Goal: Information Seeking & Learning: Learn about a topic

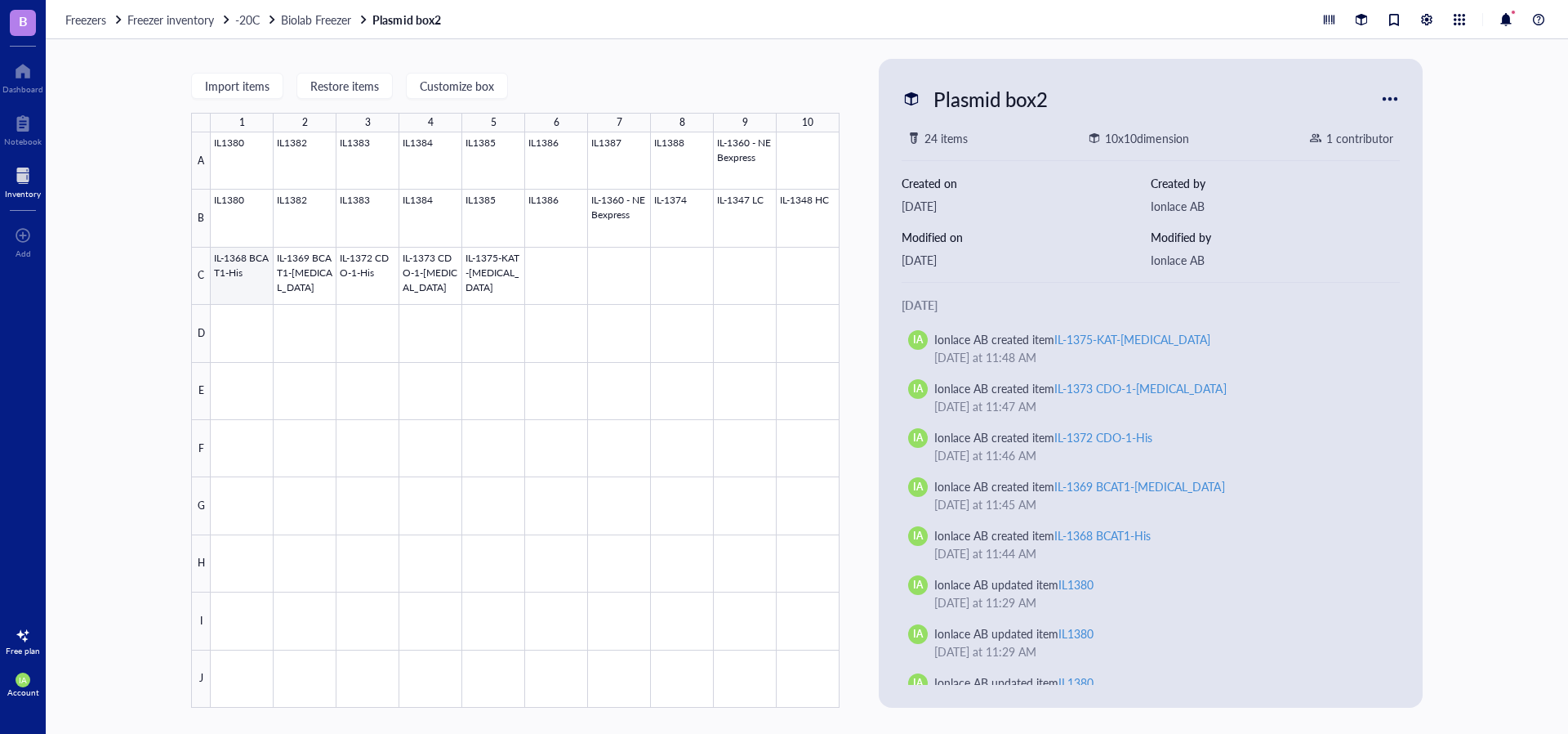
click at [242, 280] on div at bounding box center [524, 419] width 629 height 575
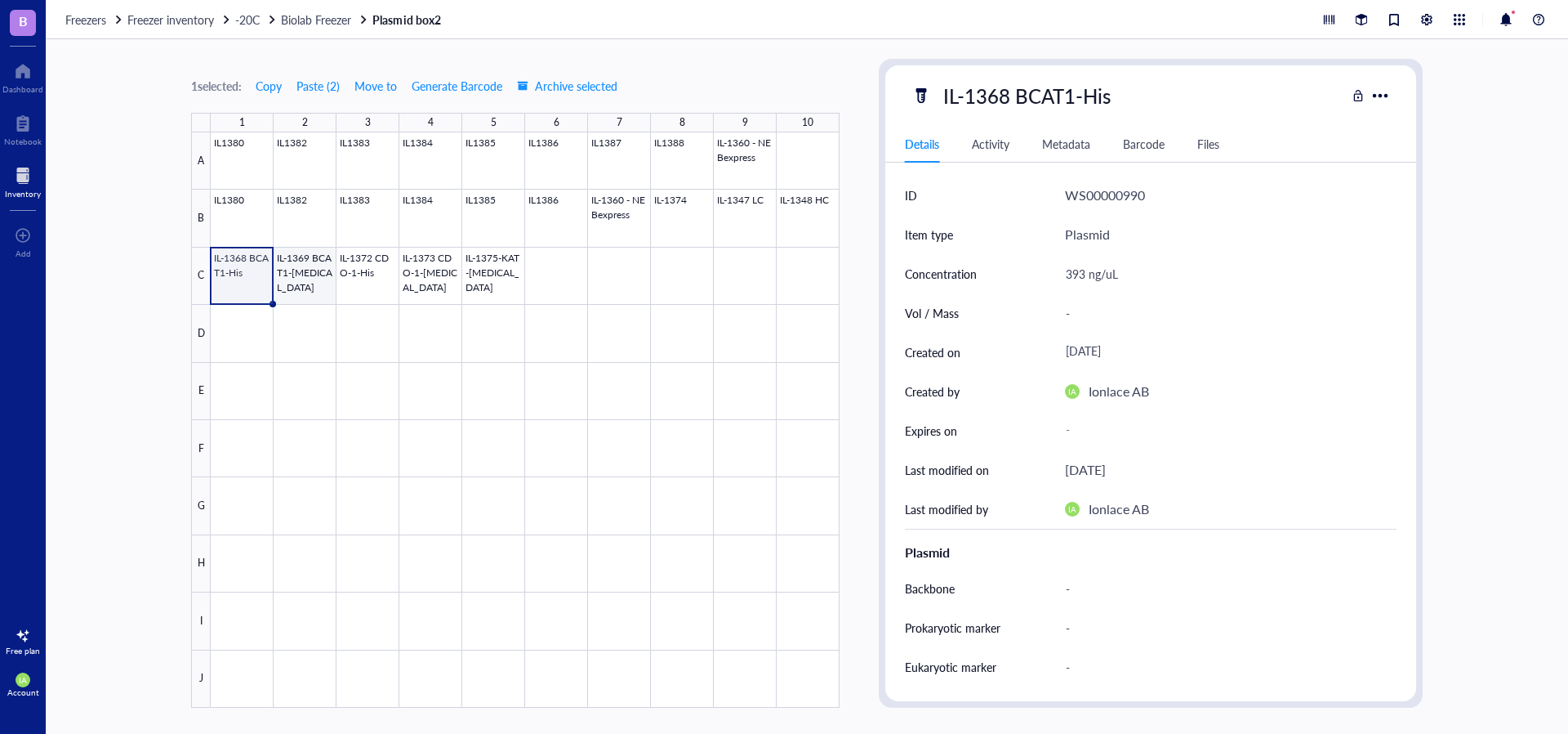
click at [293, 283] on div at bounding box center [524, 419] width 629 height 575
click at [355, 284] on div at bounding box center [524, 419] width 629 height 575
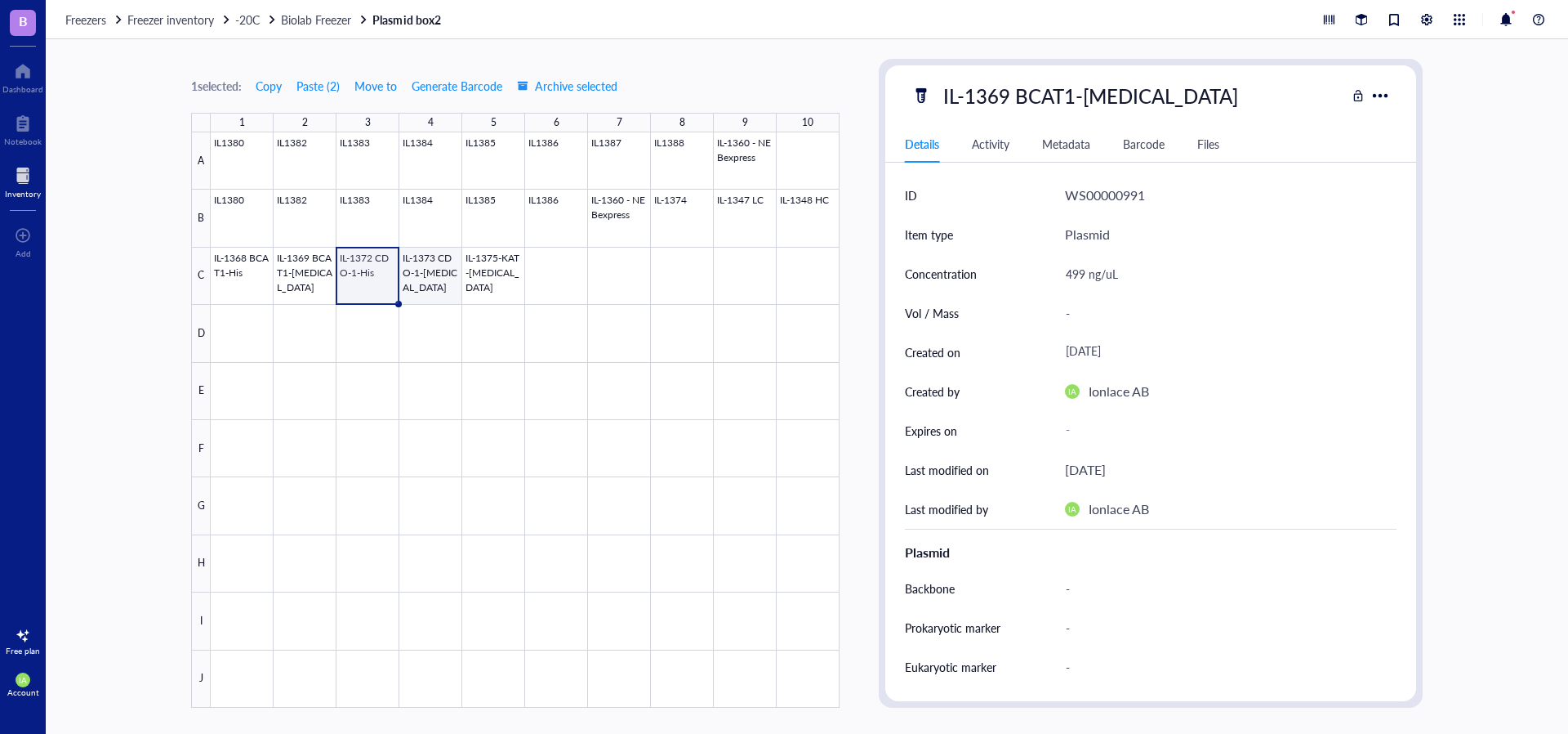
click at [423, 282] on div at bounding box center [524, 419] width 629 height 575
click at [511, 278] on div at bounding box center [524, 419] width 629 height 575
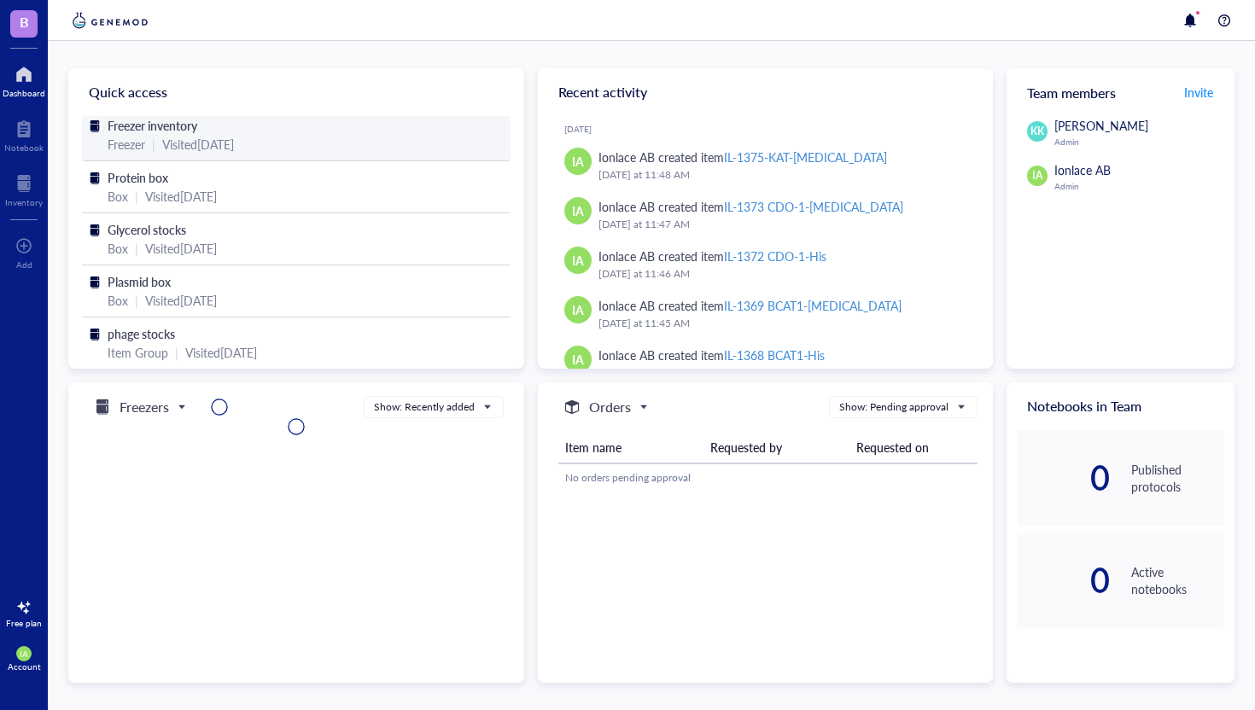
click at [140, 143] on div "Freezer" at bounding box center [127, 144] width 38 height 19
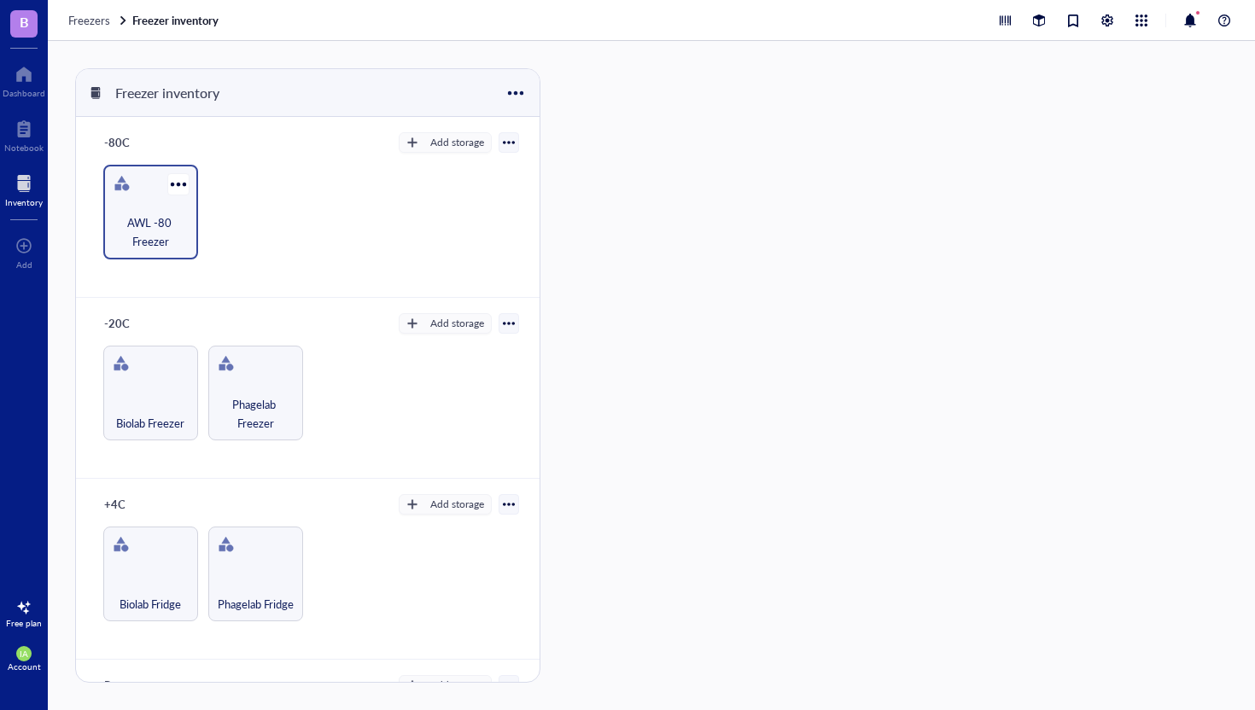
click at [137, 206] on div "AWL -80 Freezer" at bounding box center [150, 212] width 95 height 95
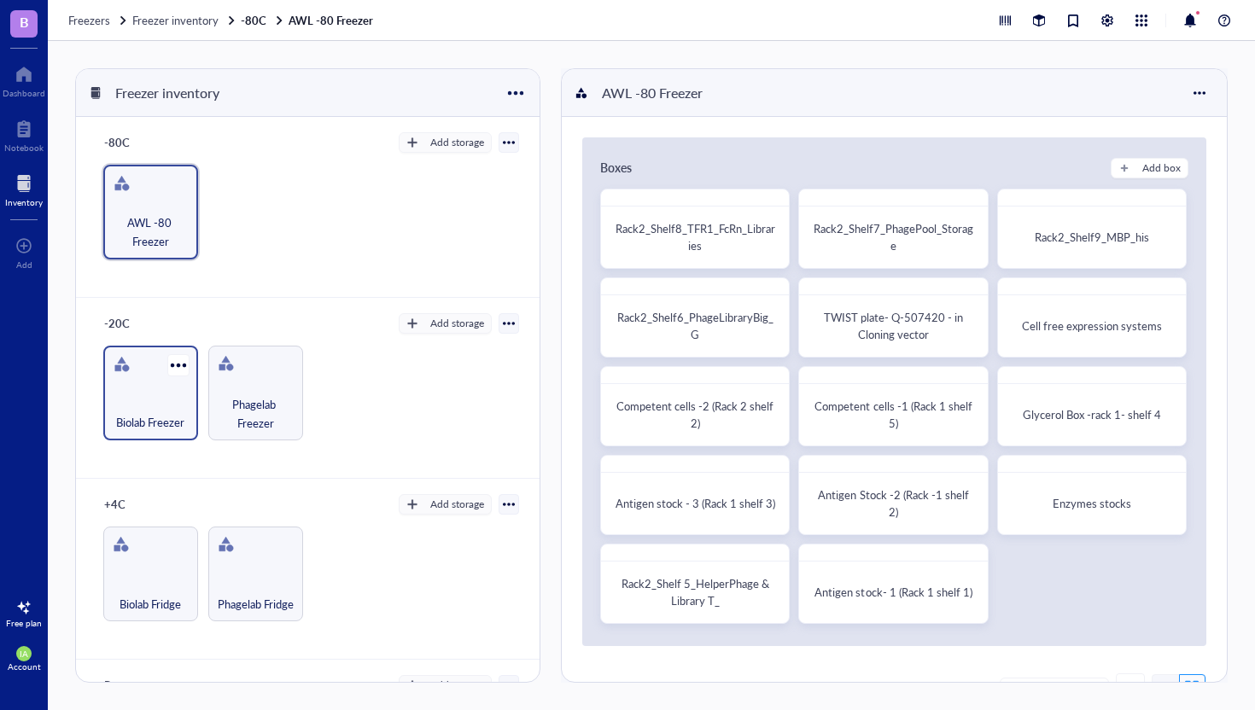
click at [134, 394] on div "Biolab Freezer" at bounding box center [151, 413] width 78 height 38
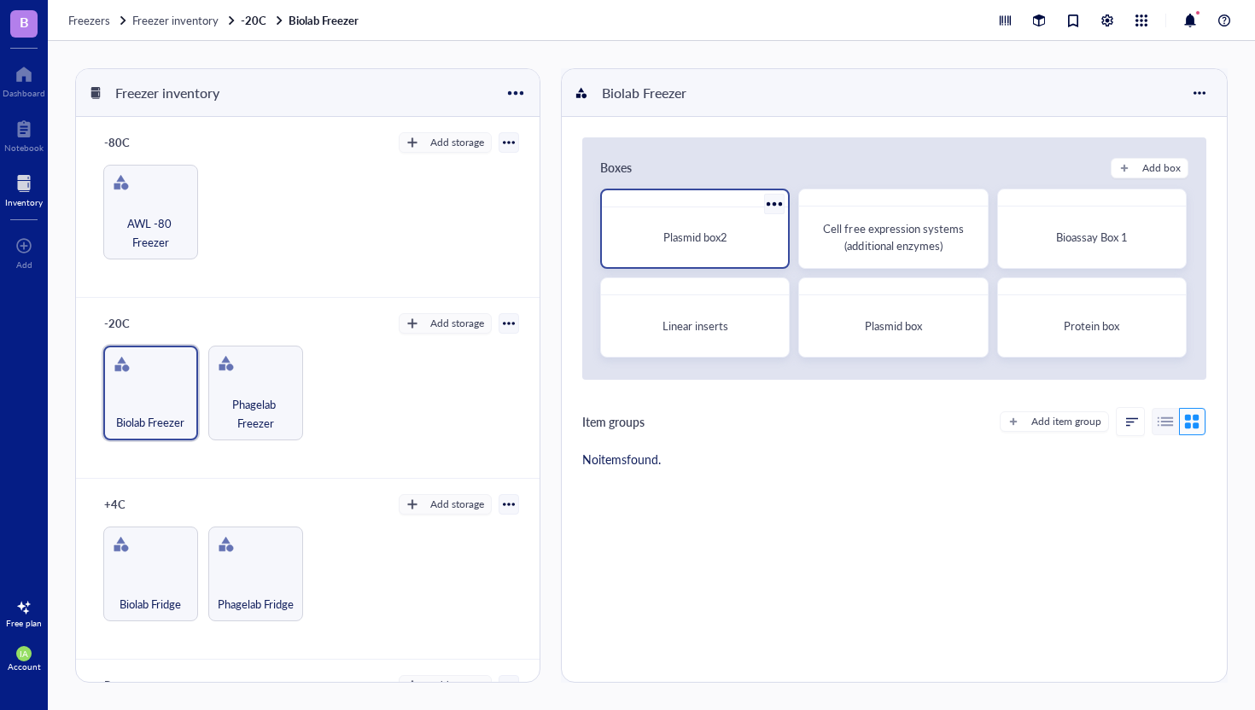
click at [756, 251] on div "Plasmid box2" at bounding box center [695, 237] width 172 height 46
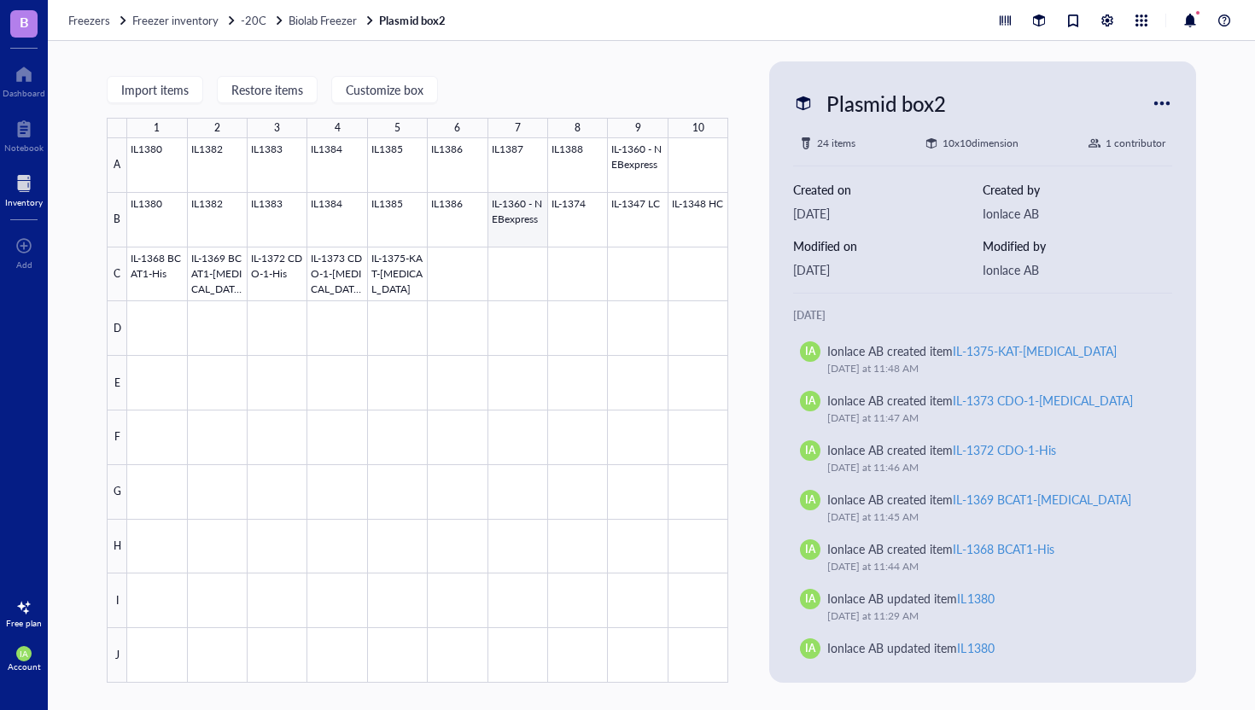
click at [531, 226] on div at bounding box center [427, 410] width 601 height 545
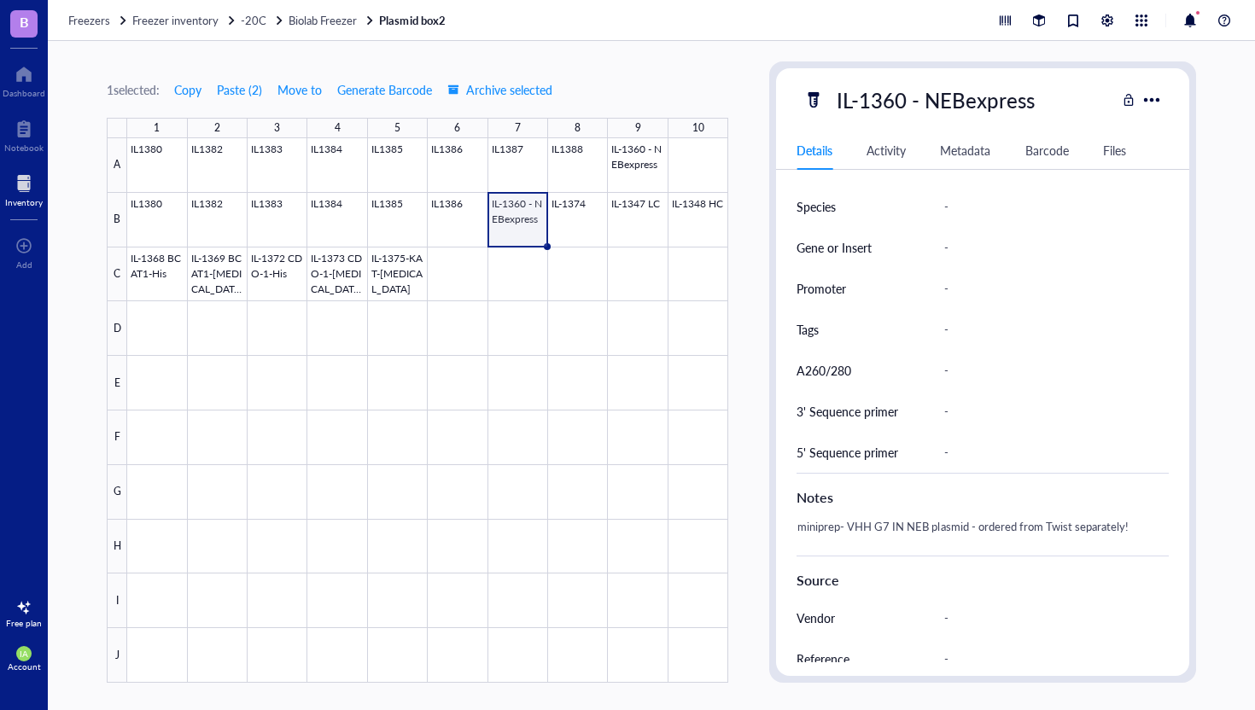
scroll to position [557, 0]
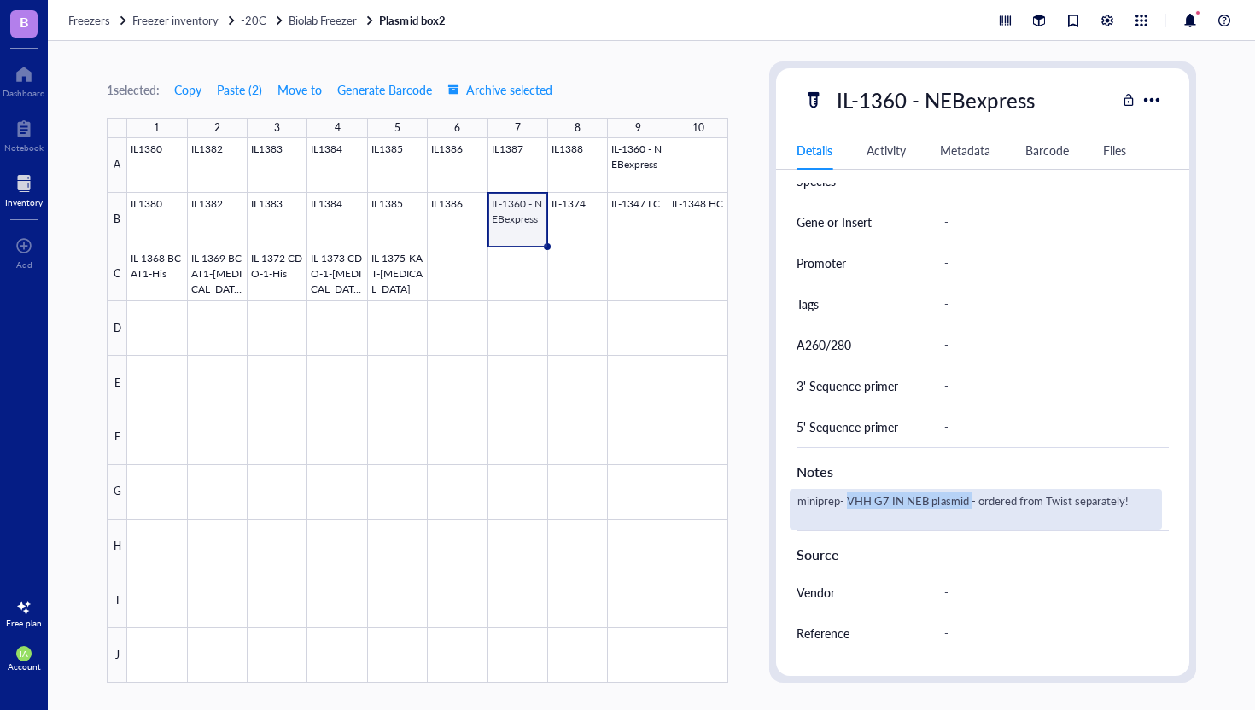
drag, startPoint x: 847, startPoint y: 505, endPoint x: 972, endPoint y: 500, distance: 124.7
click at [972, 500] on div "miniprep- VHH G7 IN NEB plasmid - ordered from Twist separately!" at bounding box center [976, 509] width 372 height 41
click at [1025, 513] on textarea "miniprep- VHH G7 IN NEB plasmid - ordered from Twist separately!" at bounding box center [976, 510] width 371 height 38
drag, startPoint x: 971, startPoint y: 508, endPoint x: 846, endPoint y: 498, distance: 125.1
click at [846, 498] on textarea "miniprep- VHH G7 IN NEB plasmid - ordered from Twist separately!" at bounding box center [976, 510] width 371 height 38
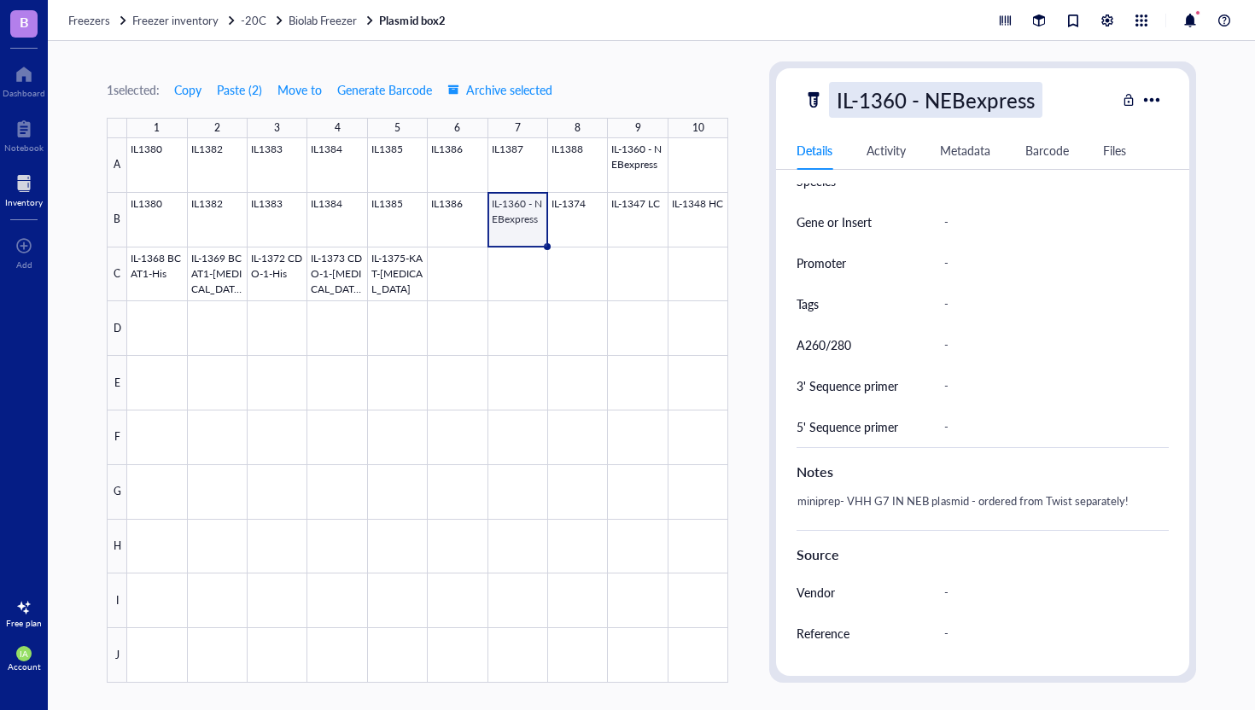
click at [872, 101] on div "IL-1360 - NEBexpress" at bounding box center [935, 100] width 213 height 36
drag, startPoint x: 838, startPoint y: 102, endPoint x: 904, endPoint y: 94, distance: 66.2
click at [904, 94] on input "IL-1360 - NEBexpress" at bounding box center [961, 100] width 263 height 34
click at [156, 214] on div at bounding box center [427, 410] width 601 height 545
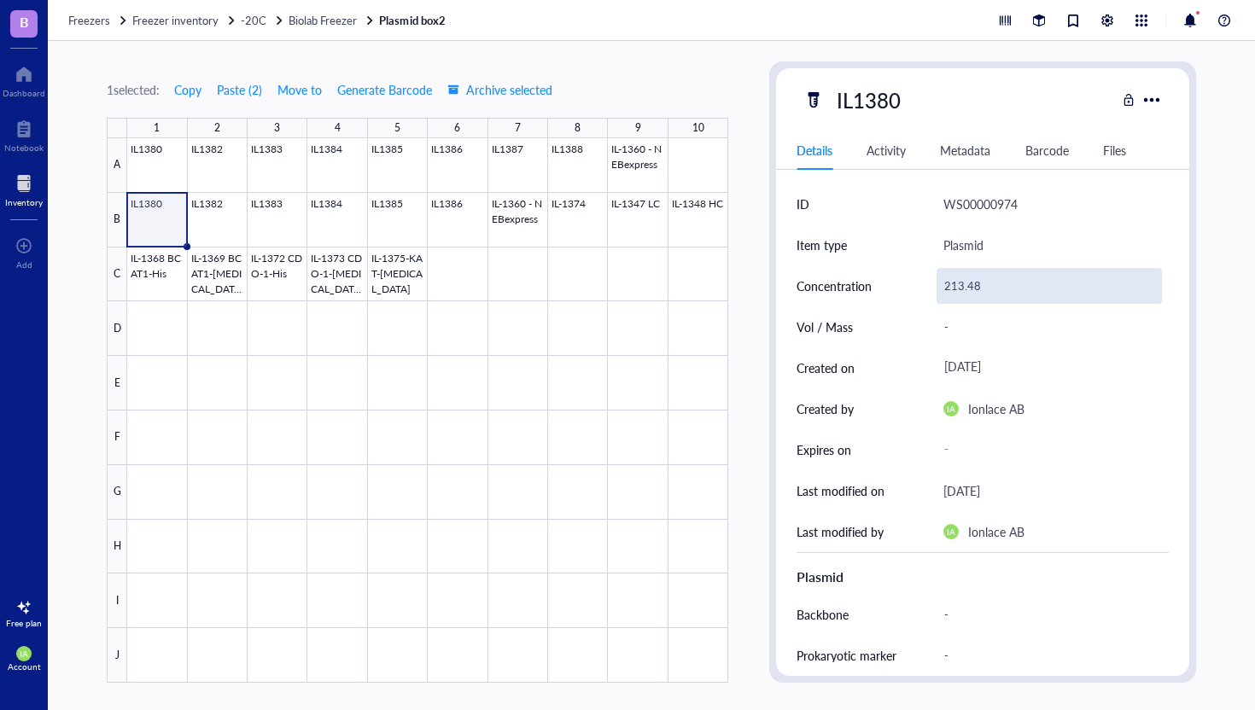
click at [1004, 289] on div "213.48" at bounding box center [1049, 286] width 225 height 36
type input "213.48 ng/ul"
click at [216, 223] on div at bounding box center [427, 410] width 601 height 545
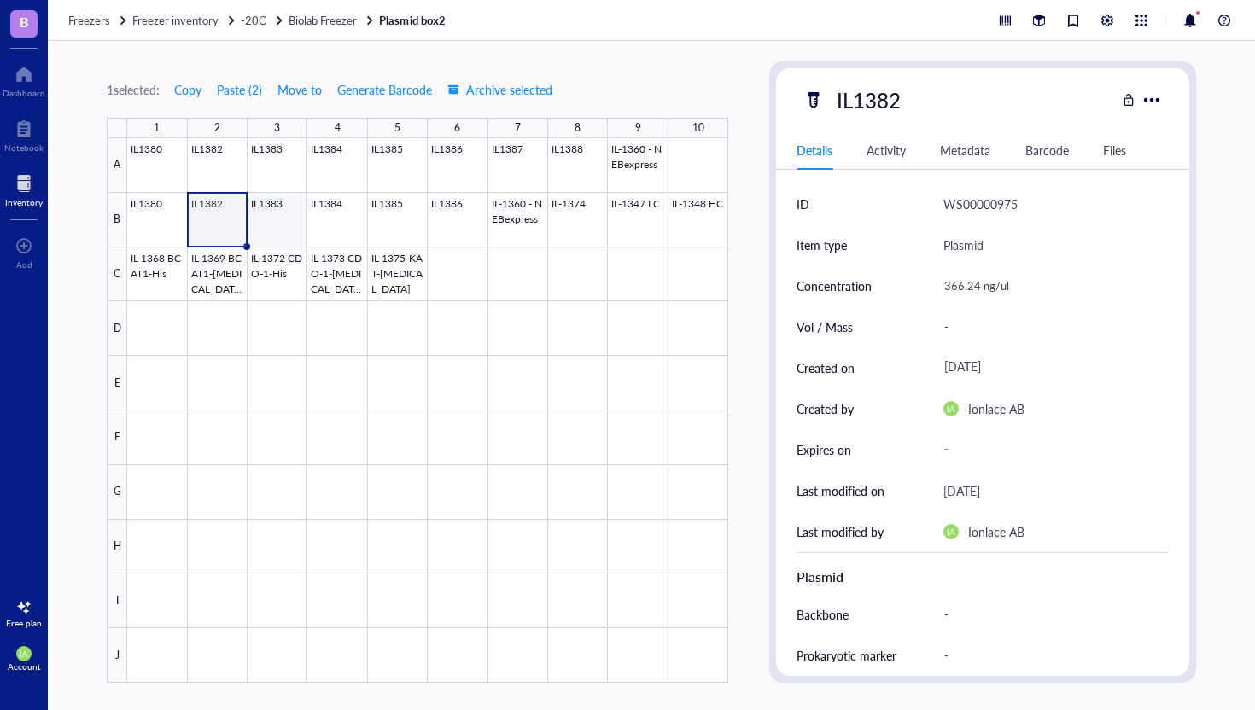
click at [273, 214] on div at bounding box center [427, 410] width 601 height 545
click at [339, 213] on div at bounding box center [427, 410] width 601 height 545
click at [337, 213] on div at bounding box center [427, 410] width 601 height 545
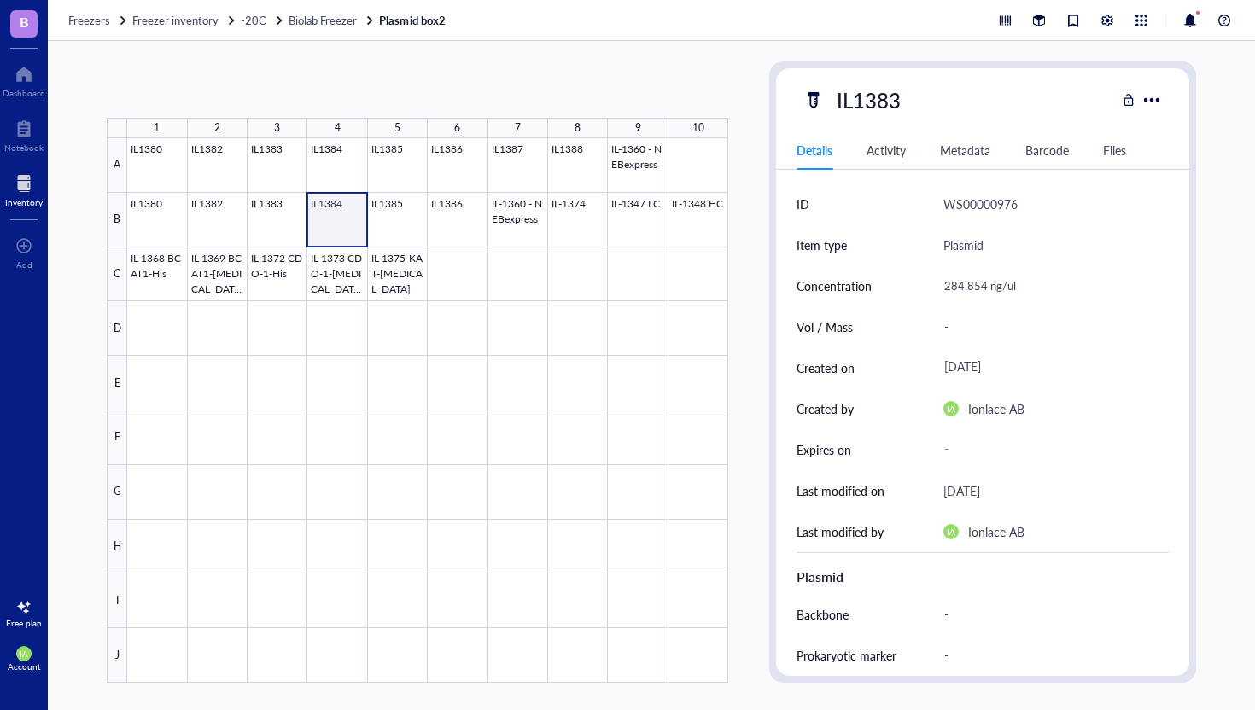
click at [336, 214] on div at bounding box center [427, 410] width 601 height 545
click at [391, 217] on div at bounding box center [427, 410] width 601 height 545
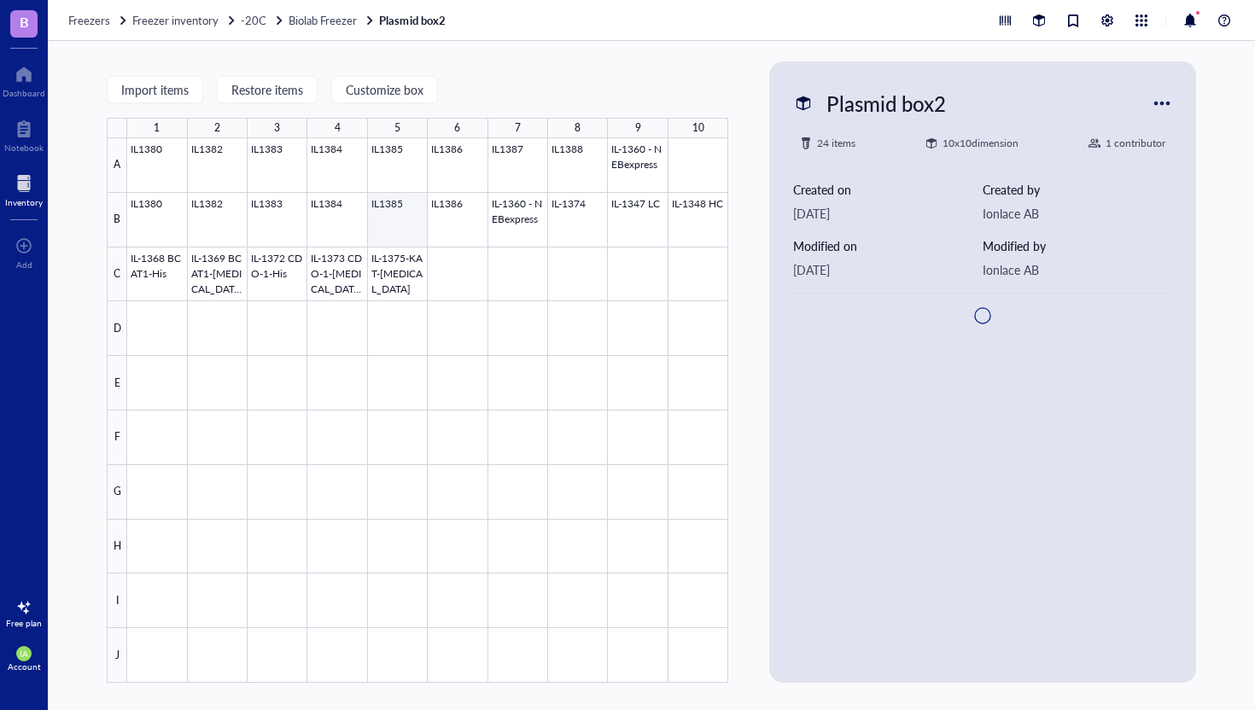
click at [391, 217] on div at bounding box center [427, 410] width 601 height 545
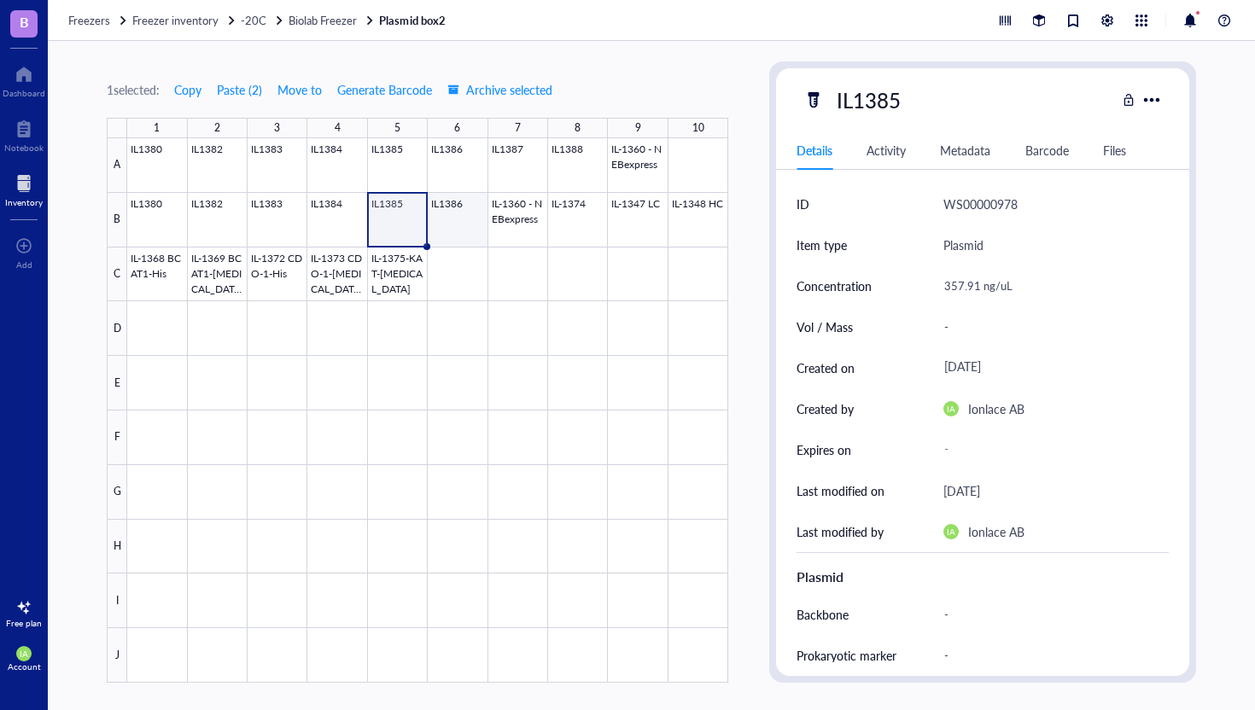
click at [451, 220] on div at bounding box center [427, 410] width 601 height 545
click at [399, 274] on div at bounding box center [427, 410] width 601 height 545
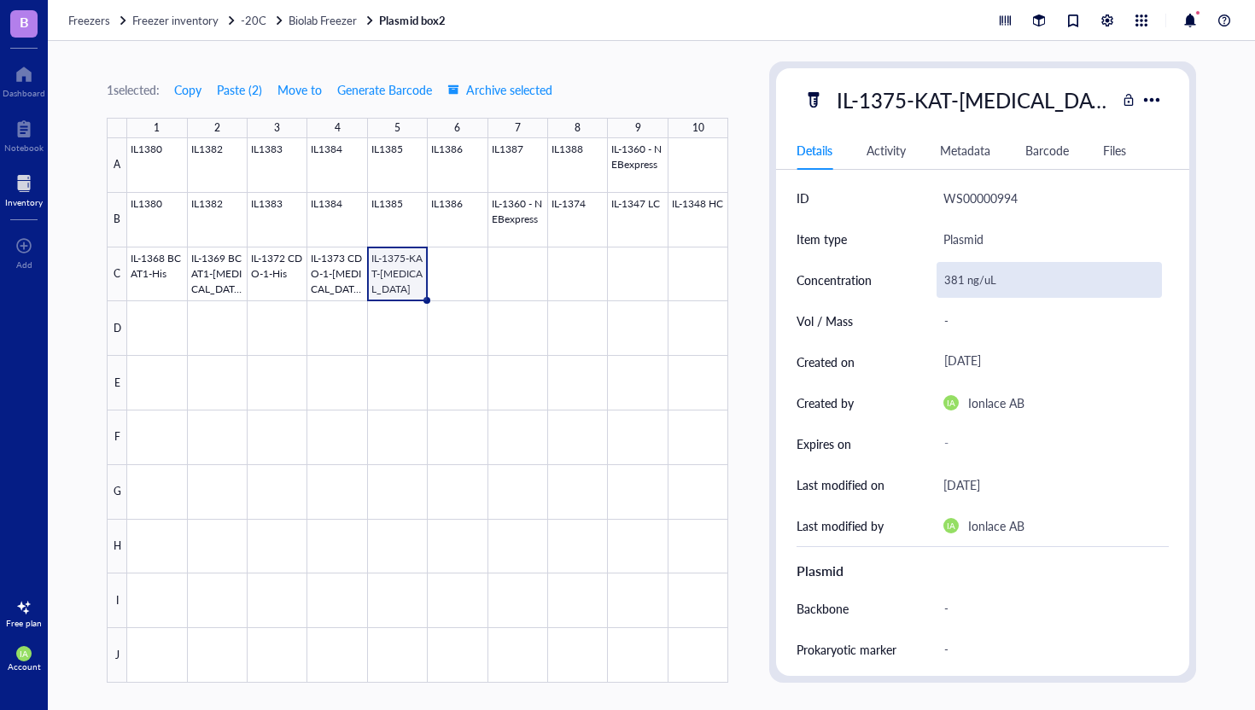
scroll to position [11, 0]
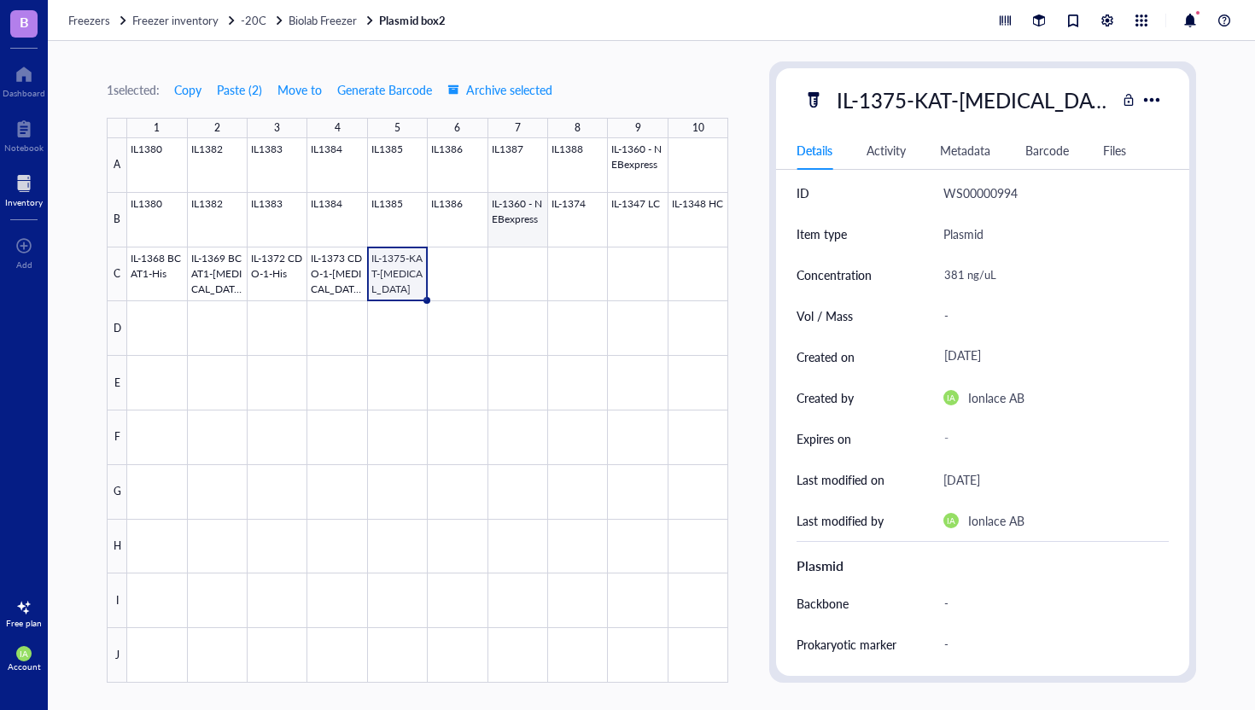
click at [528, 225] on div at bounding box center [427, 410] width 601 height 545
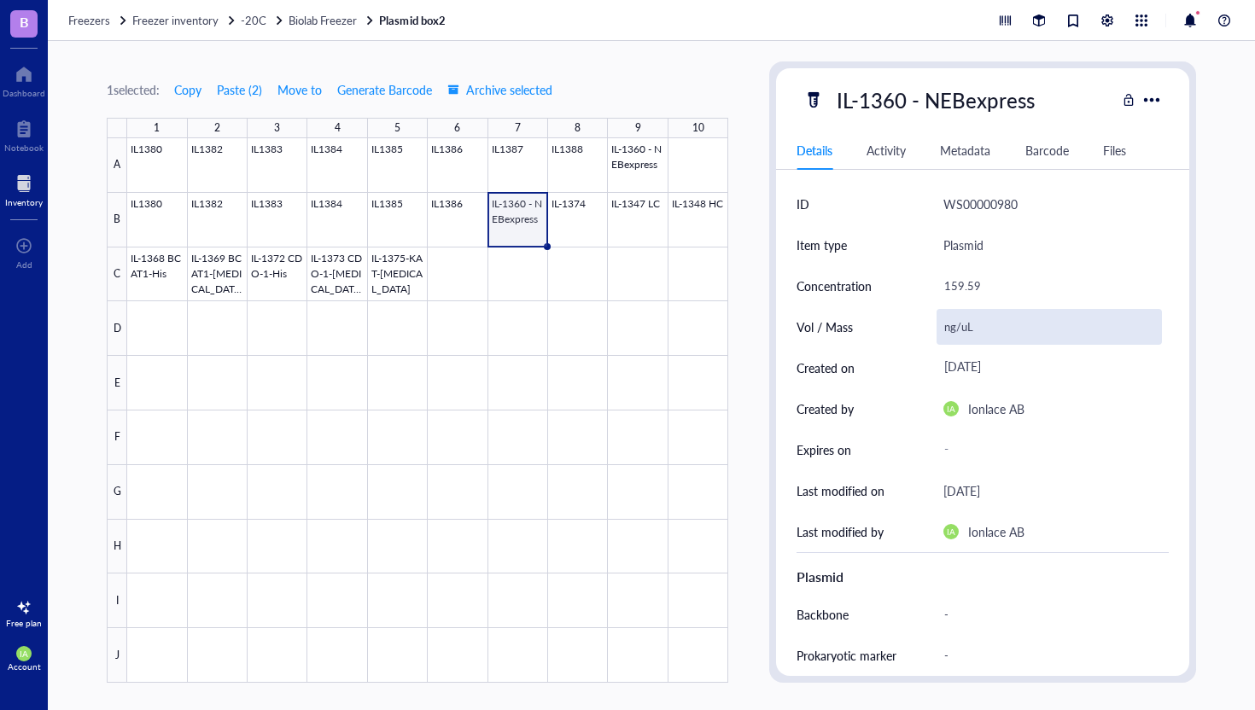
click at [965, 327] on div "ng/uL" at bounding box center [1049, 327] width 225 height 36
drag, startPoint x: 983, startPoint y: 328, endPoint x: 941, endPoint y: 330, distance: 42.7
click at [941, 330] on input "ng/uL" at bounding box center [1049, 327] width 224 height 34
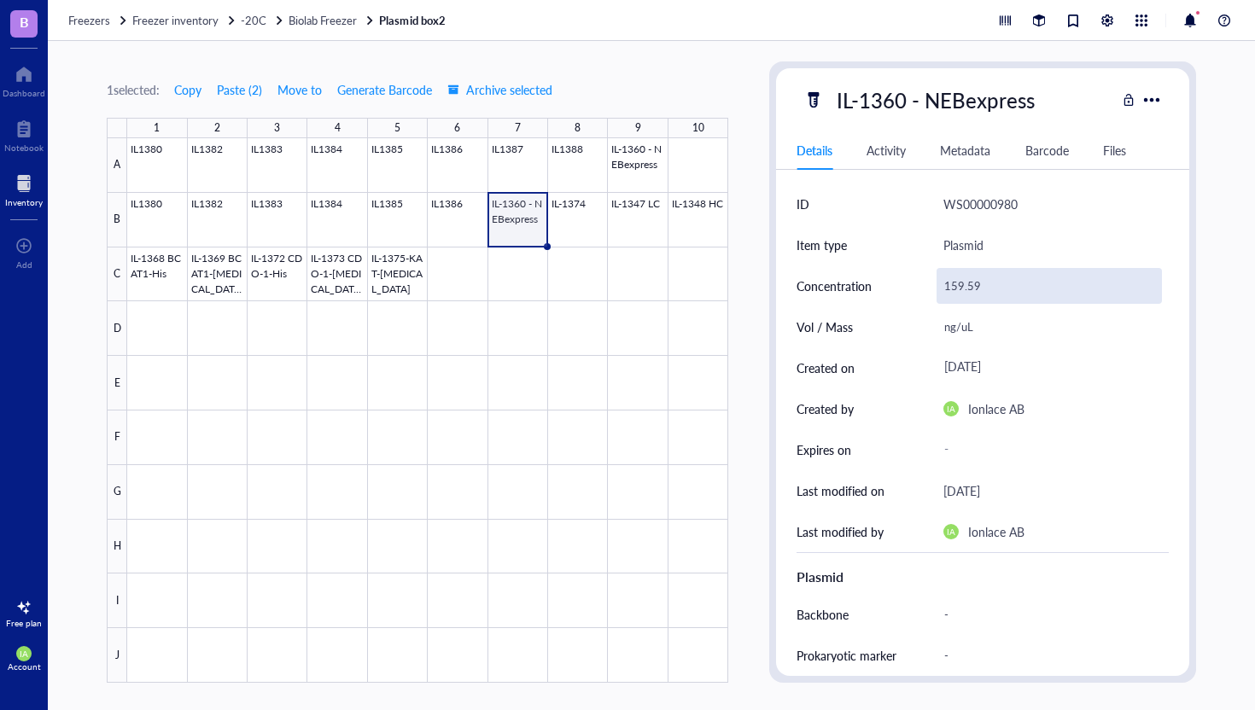
click at [999, 280] on div "159.59" at bounding box center [1049, 286] width 225 height 36
click at [998, 288] on div "159.59" at bounding box center [1049, 286] width 225 height 36
type input "159.59 ng/uL"
click at [1036, 347] on div "-" at bounding box center [1055, 326] width 225 height 41
click at [411, 281] on div at bounding box center [427, 410] width 601 height 545
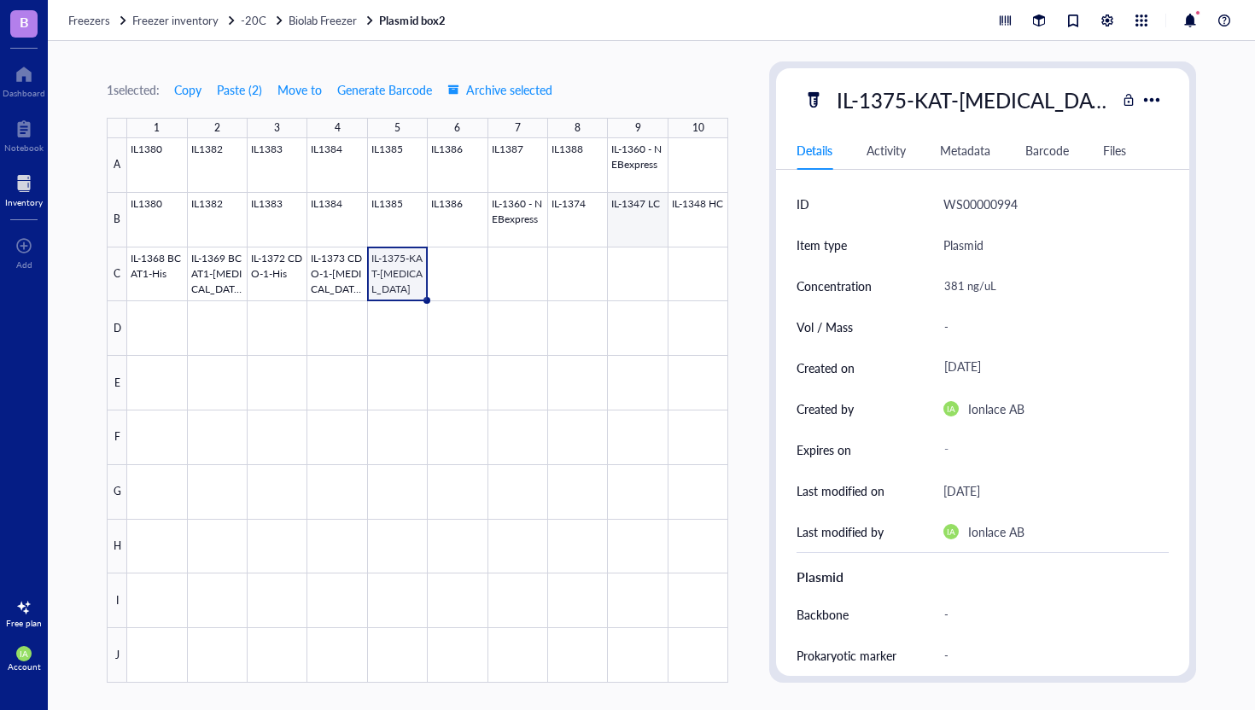
click at [653, 220] on div at bounding box center [427, 410] width 601 height 545
click at [692, 219] on div at bounding box center [427, 410] width 601 height 545
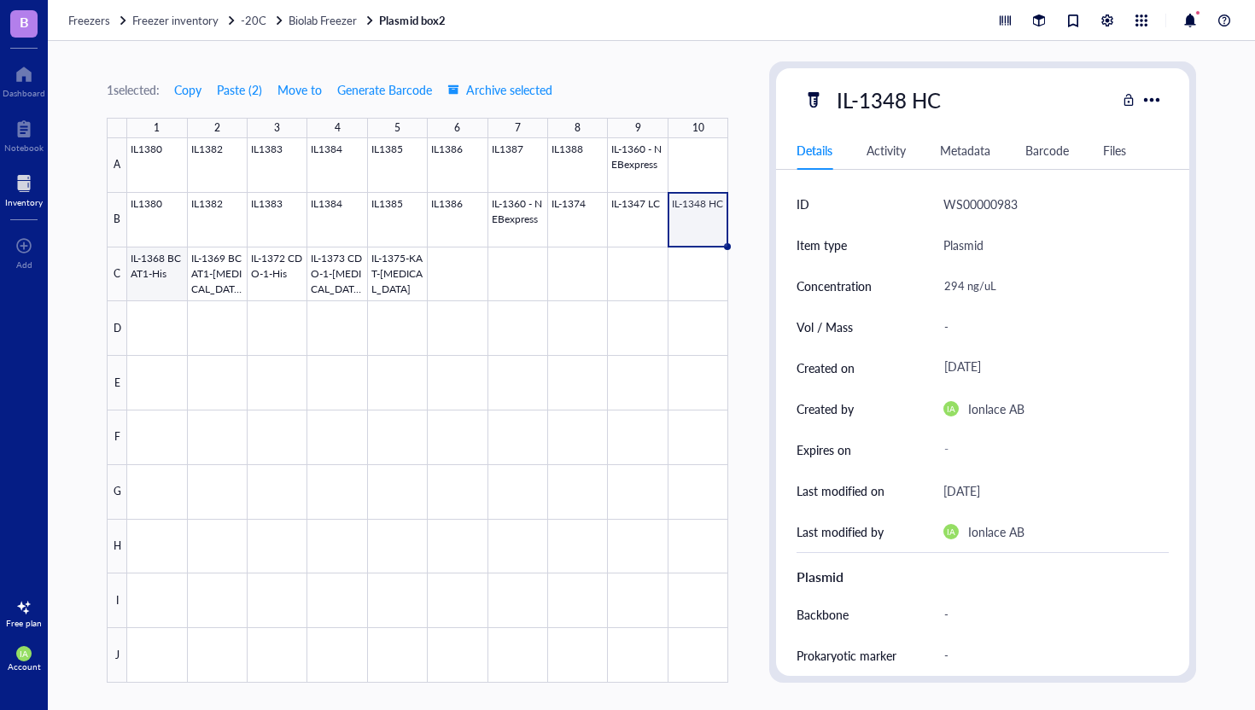
click at [150, 274] on div at bounding box center [427, 410] width 601 height 545
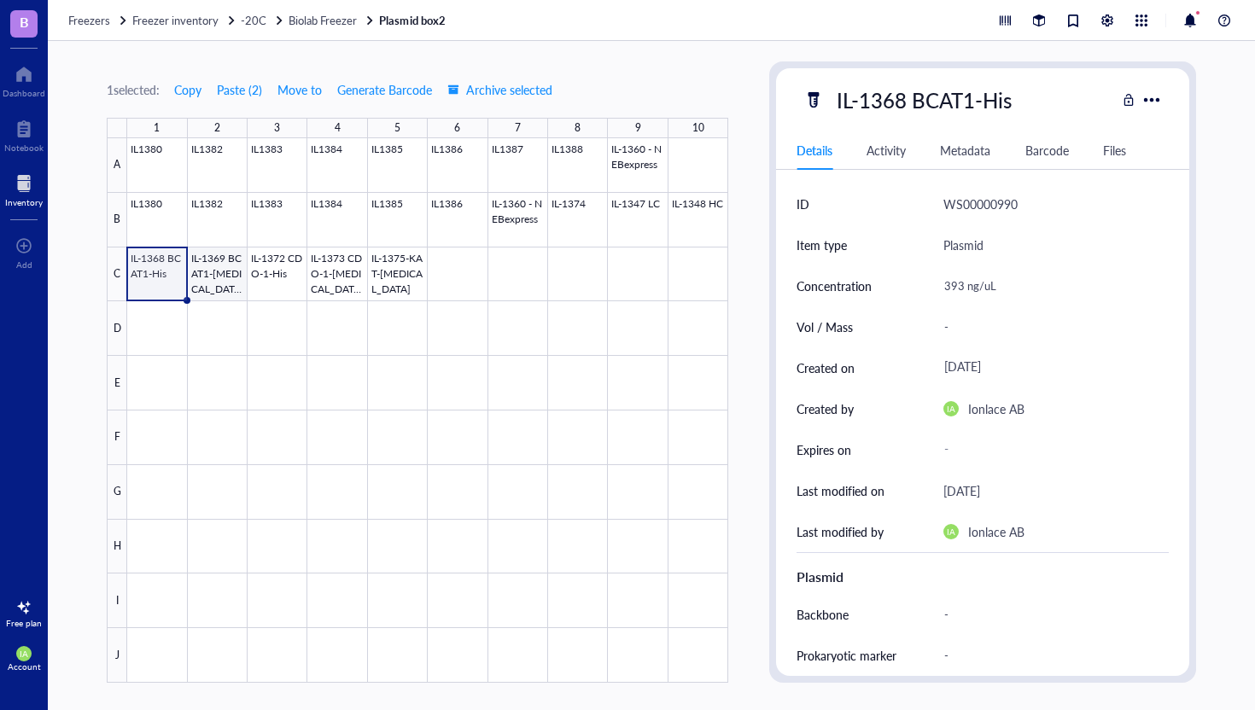
click at [197, 275] on div at bounding box center [427, 410] width 601 height 545
click at [251, 274] on div at bounding box center [427, 410] width 601 height 545
